Goal: Navigation & Orientation: Go to known website

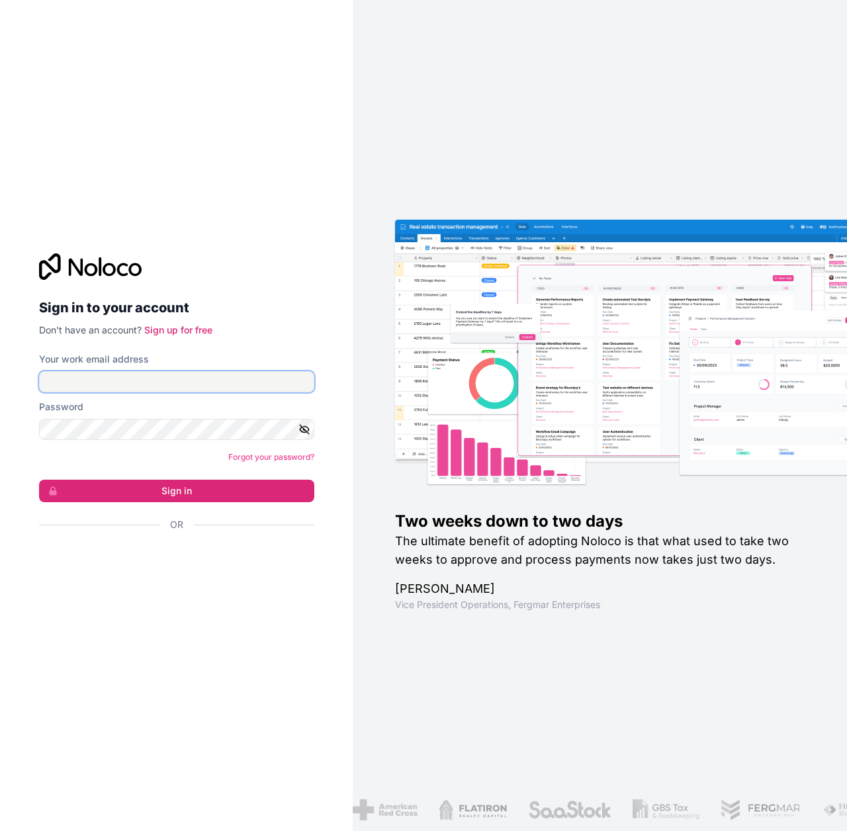
click at [173, 376] on input "Your work email address" at bounding box center [176, 381] width 275 height 21
paste input "[EMAIL_ADDRESS][DOMAIN_NAME]"
type input "[EMAIL_ADDRESS][DOMAIN_NAME]"
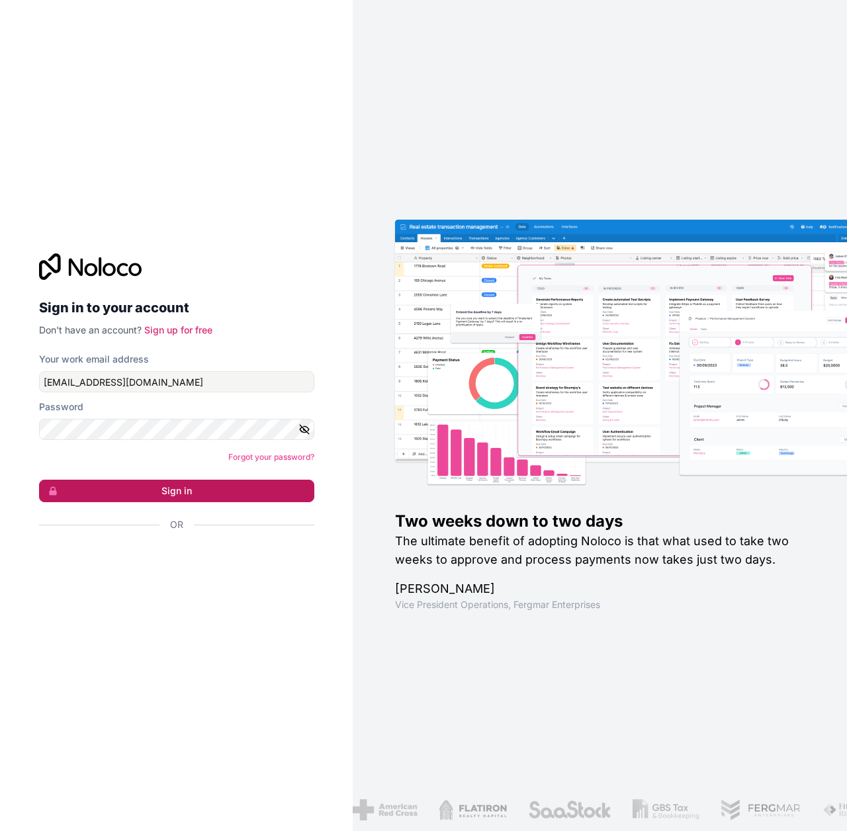
click at [93, 498] on button "Sign in" at bounding box center [176, 491] width 275 height 23
click at [100, 496] on button "Sign in" at bounding box center [176, 491] width 275 height 23
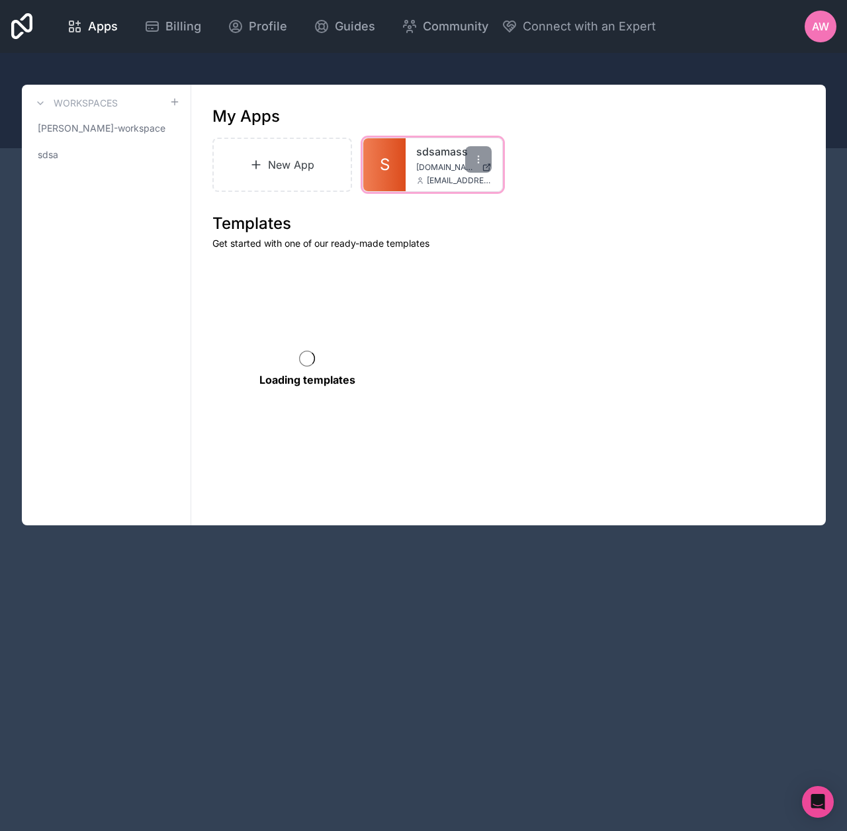
click at [432, 158] on link "sdsamass" at bounding box center [453, 152] width 75 height 16
